Goal: Register for event/course

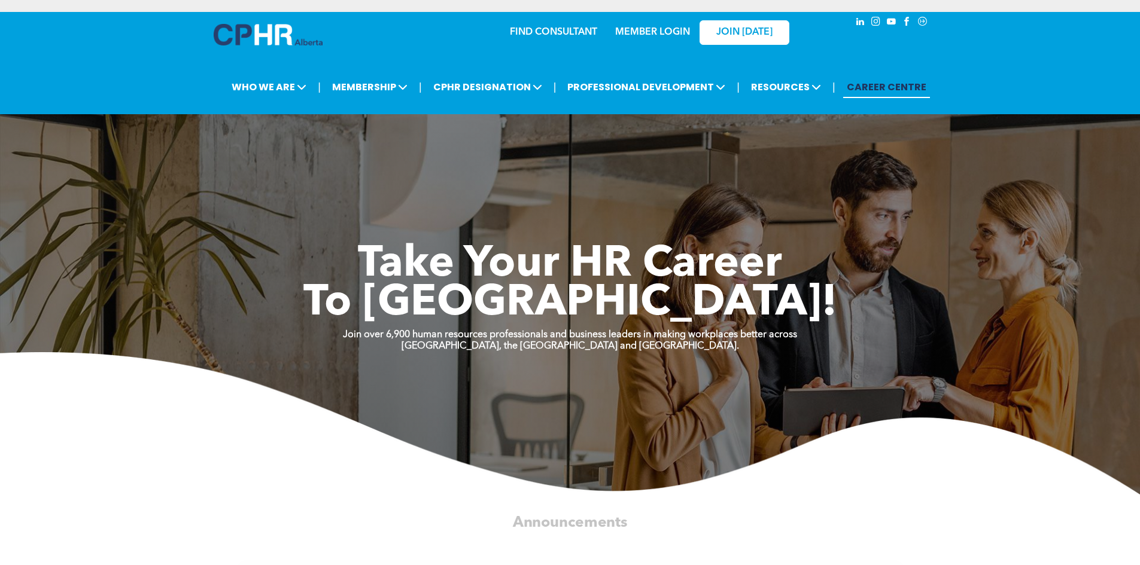
click at [643, 32] on link "MEMBER LOGIN" at bounding box center [652, 33] width 75 height 10
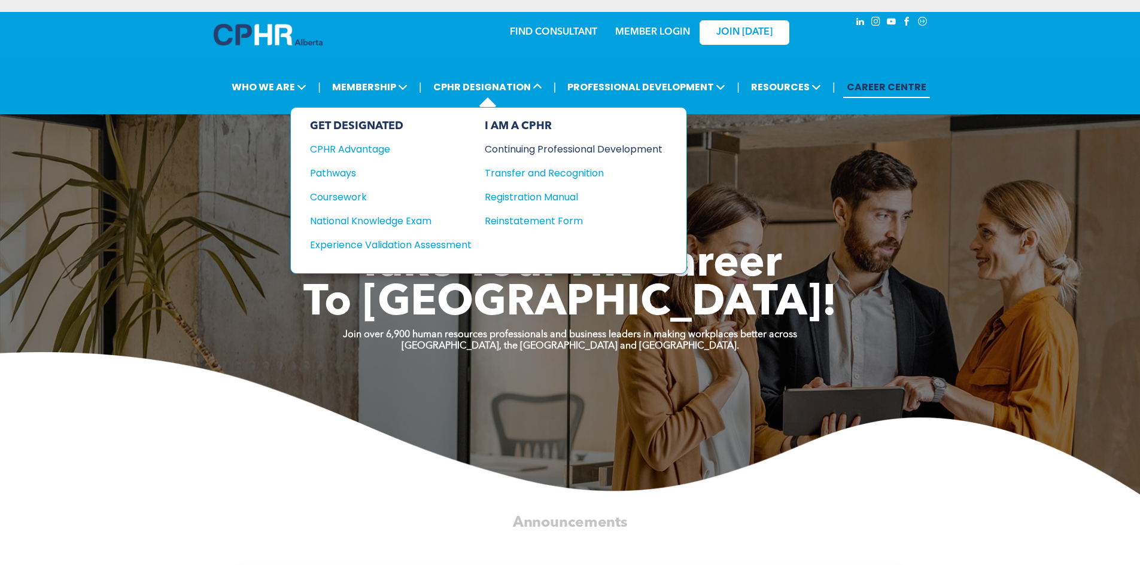
click at [573, 148] on div "Continuing Professional Development" at bounding box center [565, 149] width 160 height 15
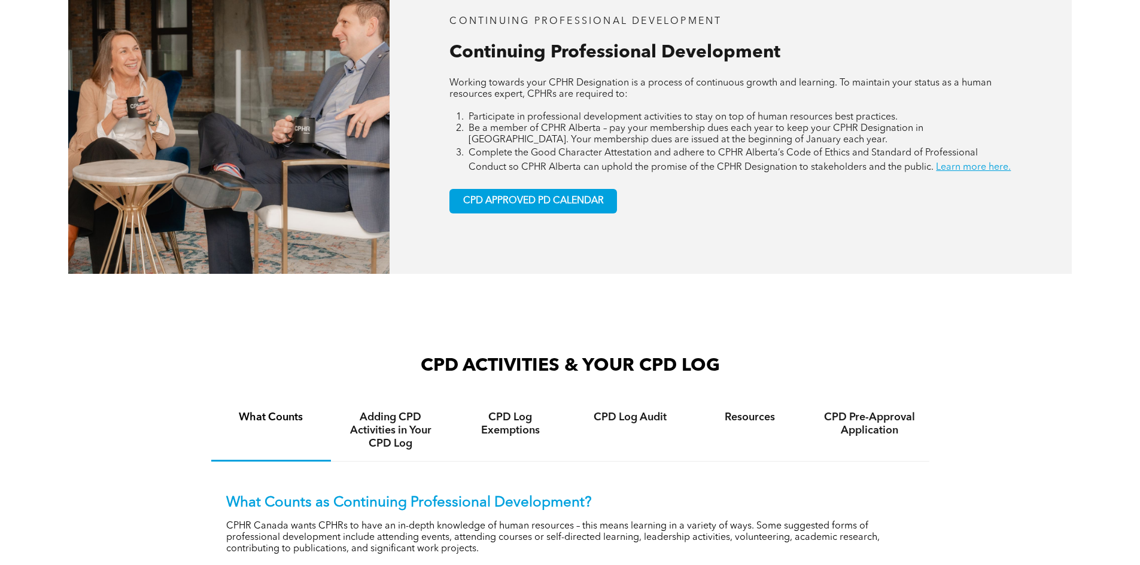
scroll to position [598, 0]
click at [542, 206] on span "CPD APPROVED PD CALENDAR" at bounding box center [533, 200] width 141 height 11
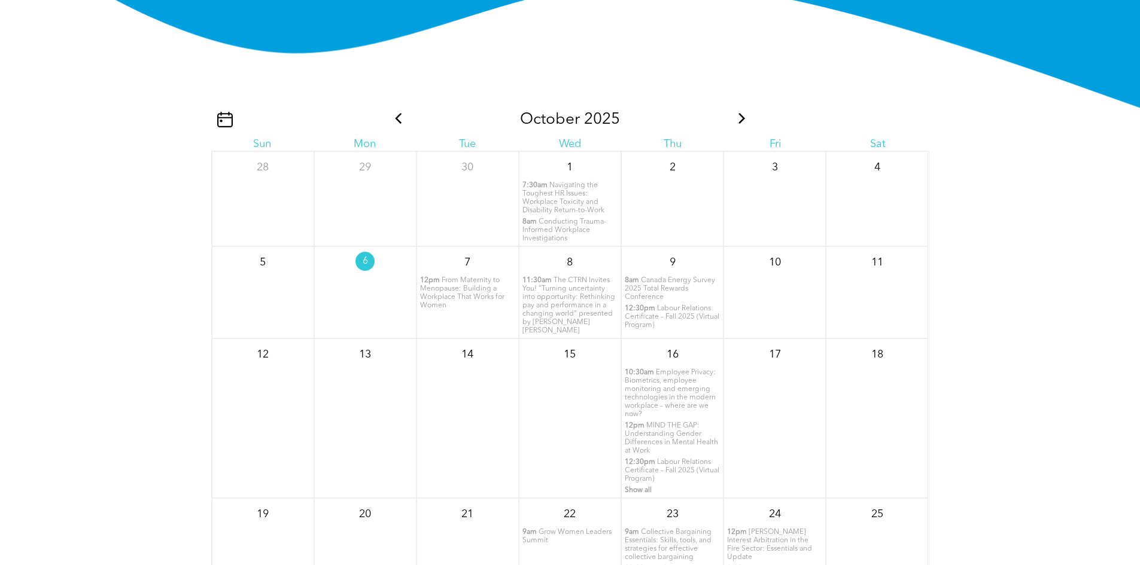
scroll to position [1453, 0]
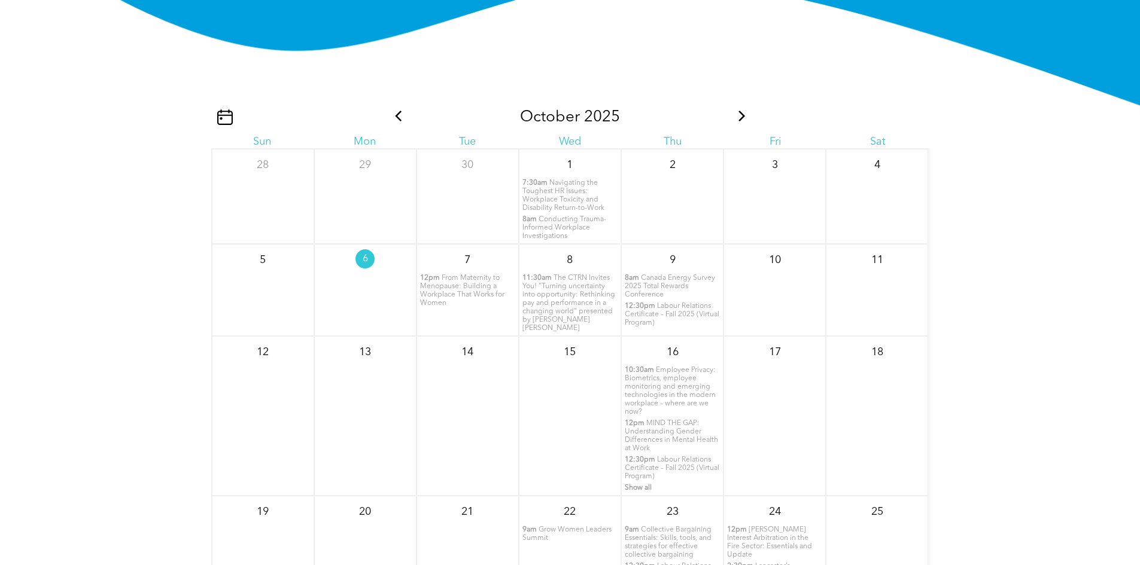
click at [665, 299] on span "Canada Energy Survey 2025 Total Rewards Conference" at bounding box center [670, 287] width 90 height 24
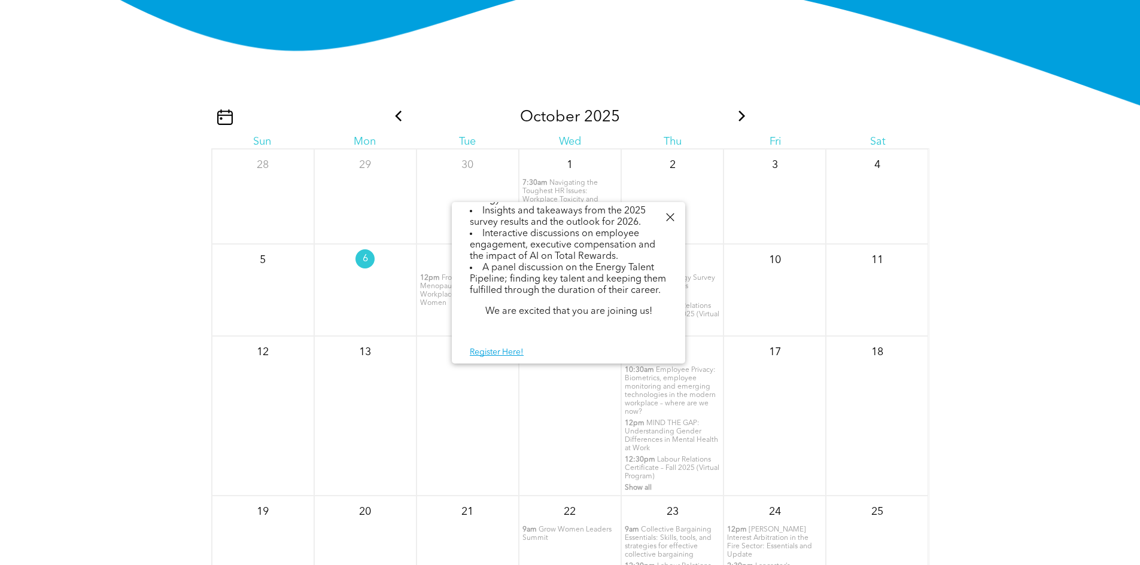
scroll to position [244, 0]
click at [665, 220] on div at bounding box center [670, 217] width 16 height 16
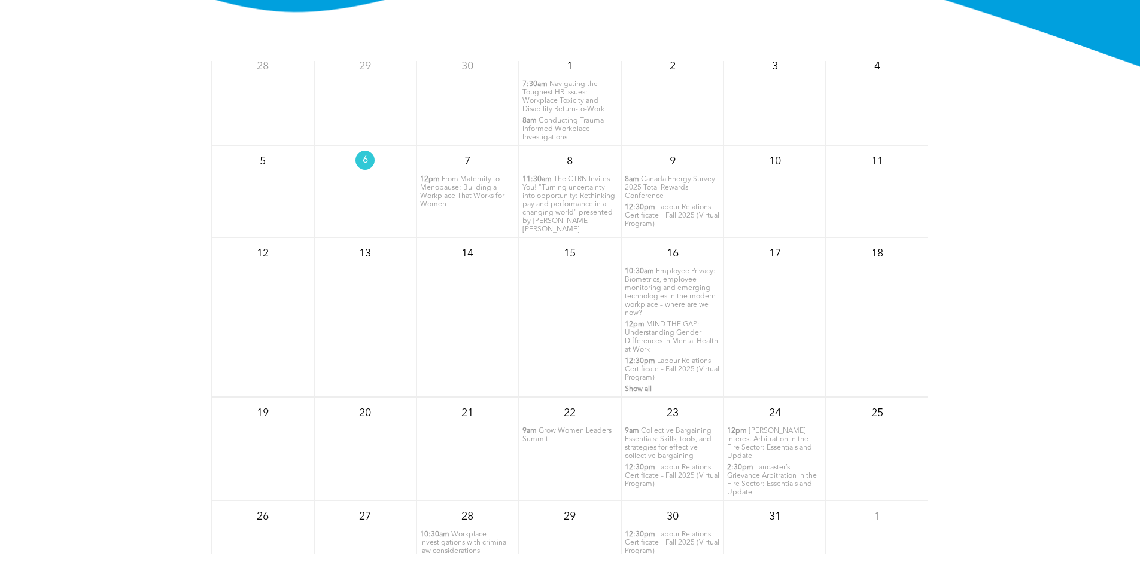
scroll to position [1513, 0]
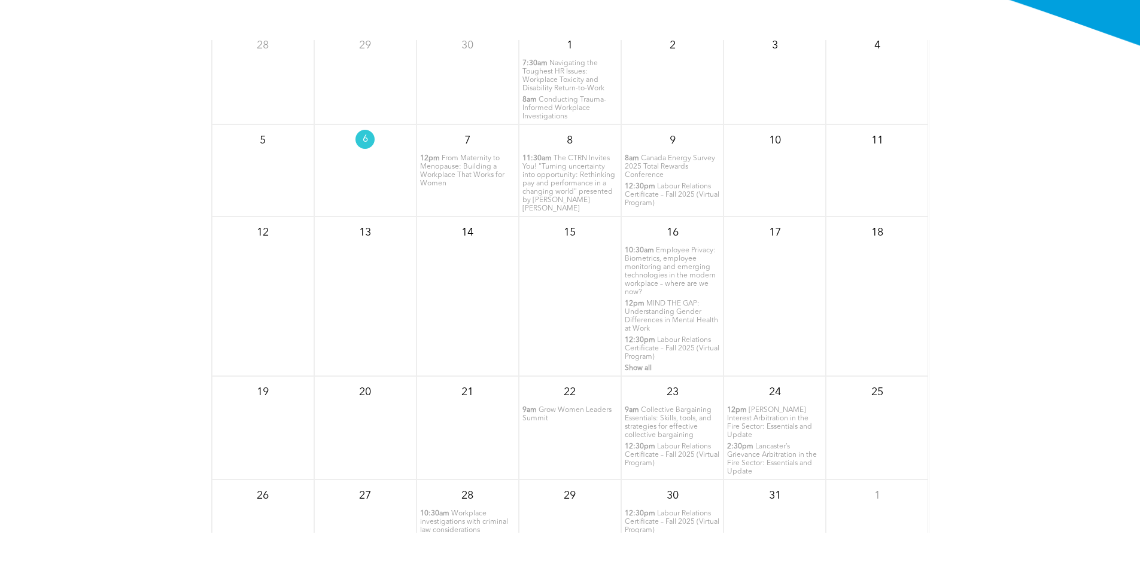
click at [659, 315] on span "MIND THE GAP: Understanding Gender Differences in Mental Health at Work" at bounding box center [671, 316] width 93 height 32
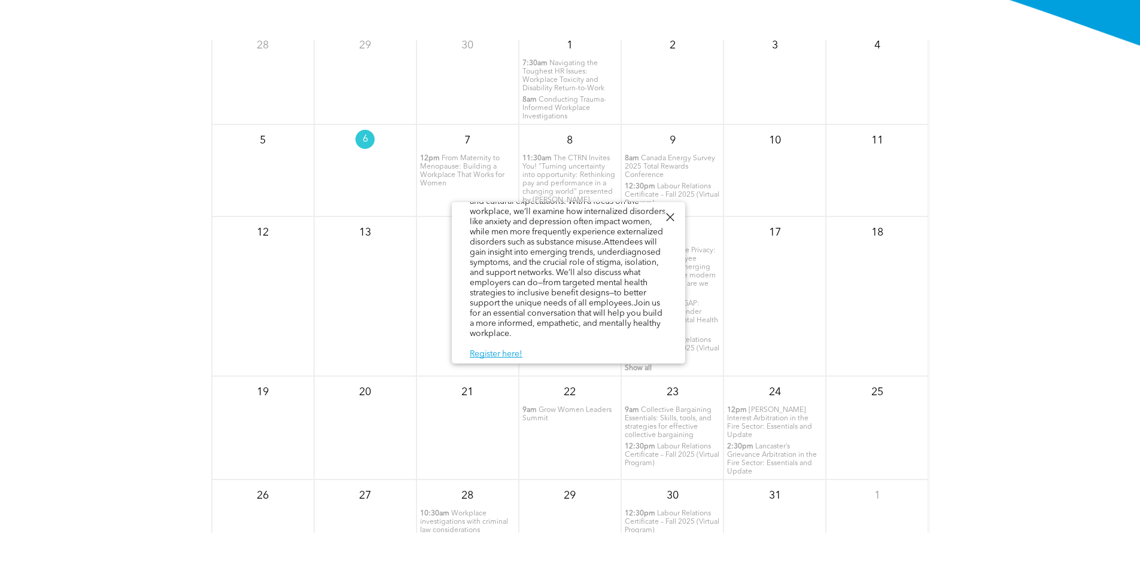
scroll to position [166, 0]
click at [496, 352] on link "Register here!" at bounding box center [496, 352] width 53 height 8
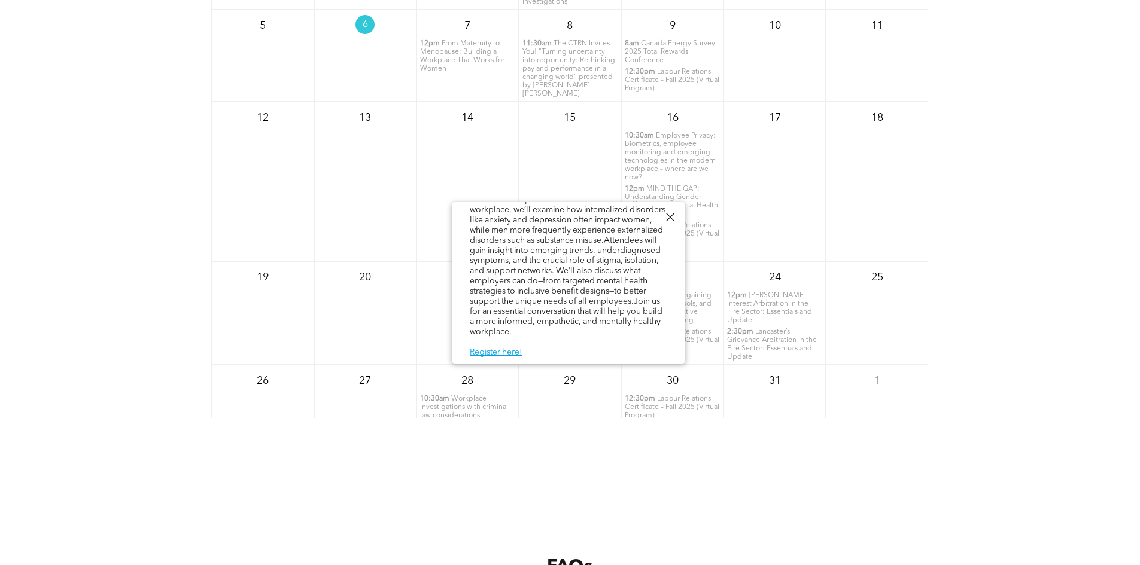
scroll to position [1693, 0]
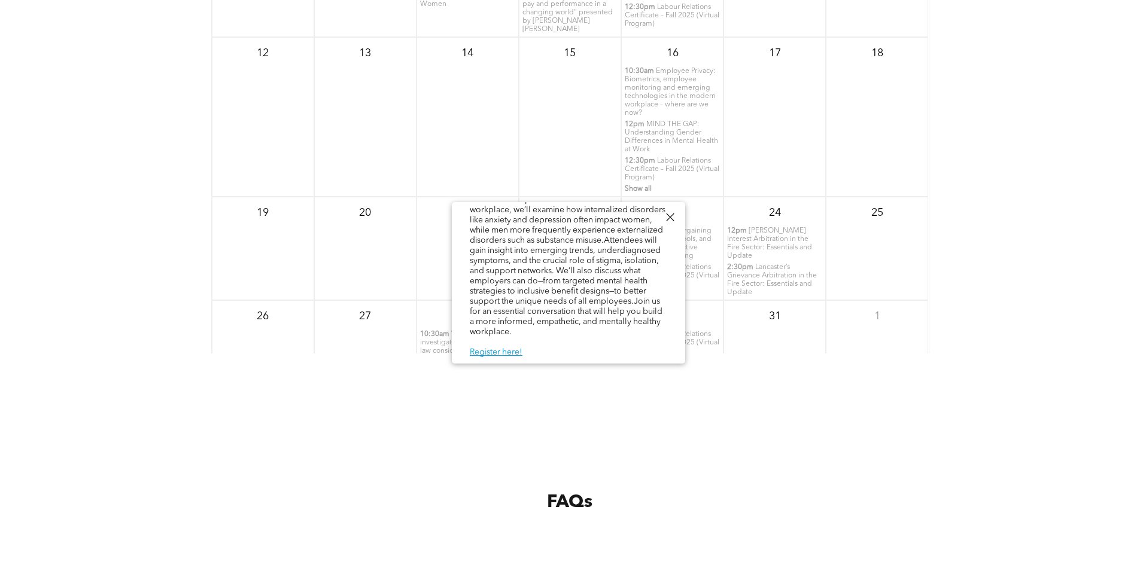
click at [670, 217] on div at bounding box center [670, 217] width 16 height 16
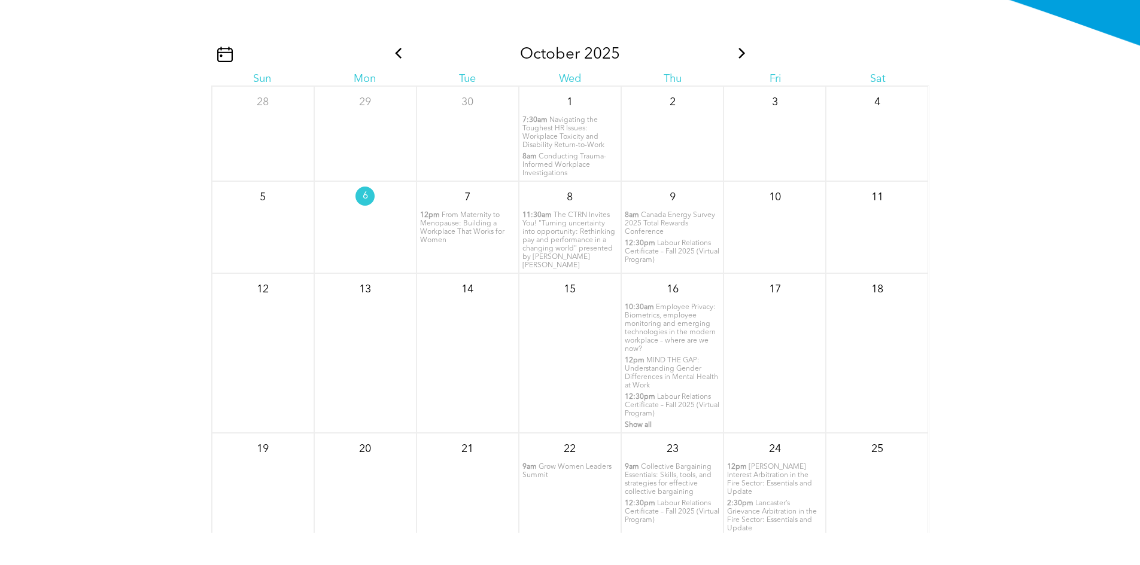
scroll to position [0, 0]
click at [734, 62] on icon at bounding box center [742, 56] width 16 height 11
